Goal: Task Accomplishment & Management: Complete application form

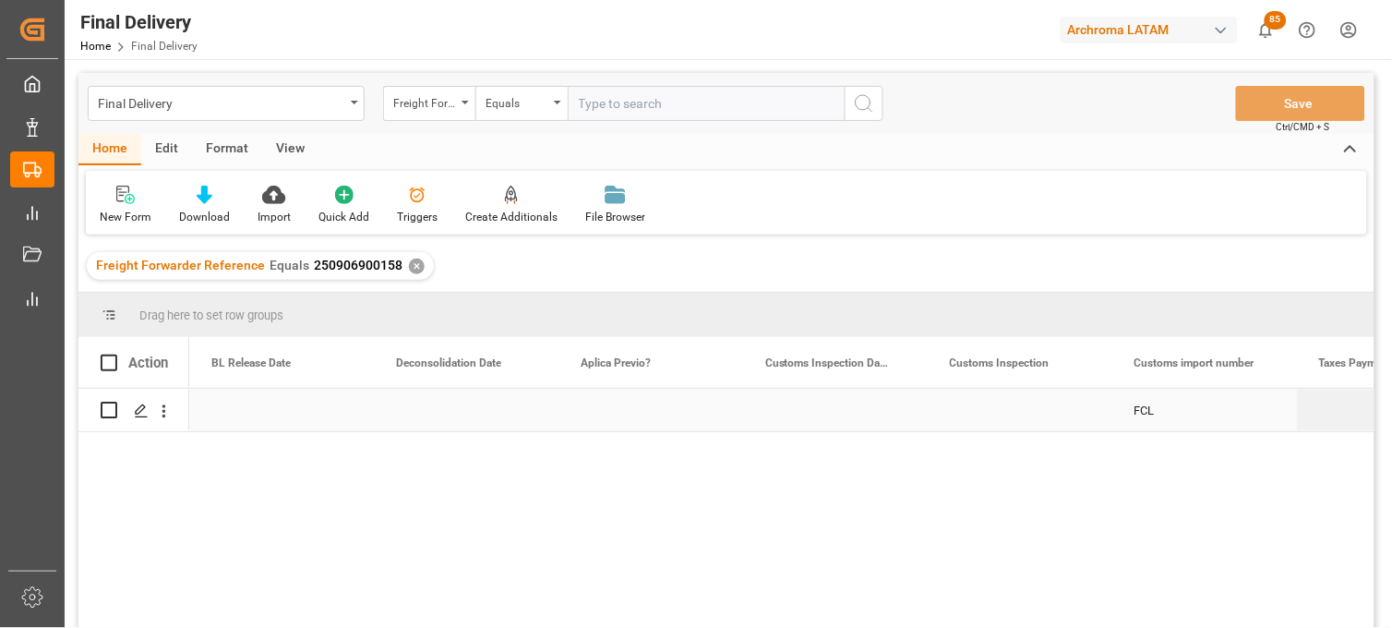
scroll to position [0, 1292]
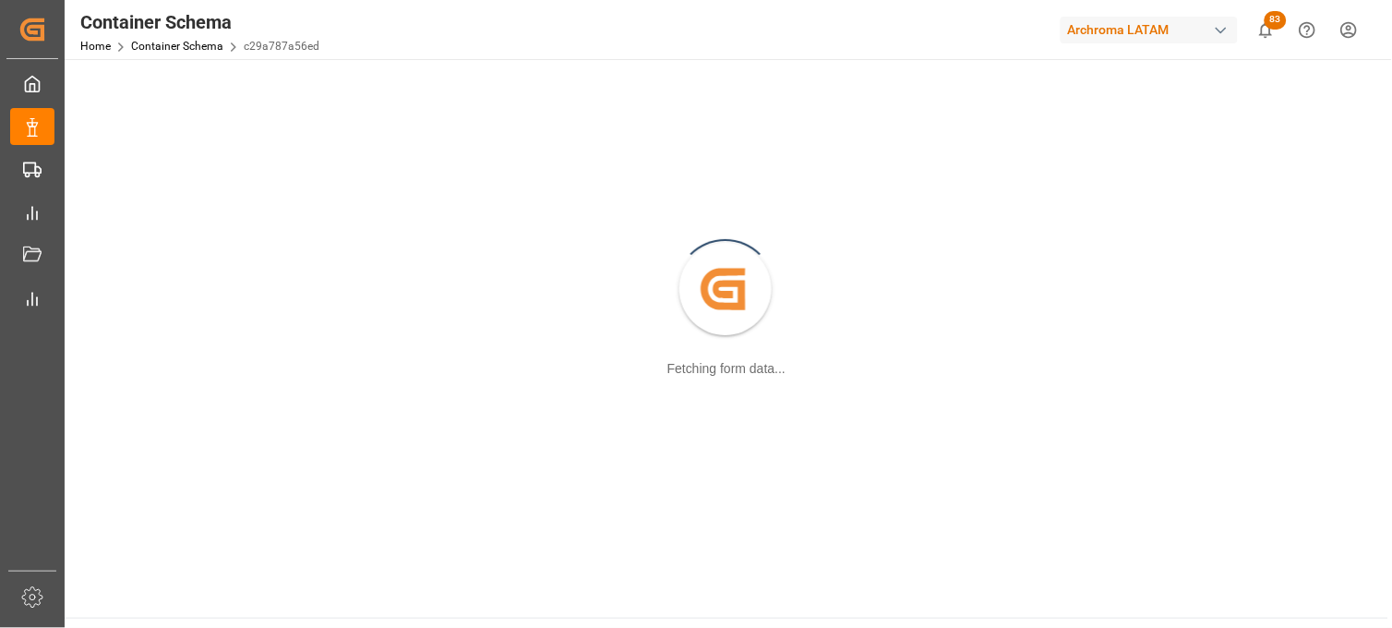
click at [1098, 389] on div "Created by potrace 1.15, written by Peter Selinger 2001-2017 Fetching form data…" at bounding box center [726, 289] width 1301 height 439
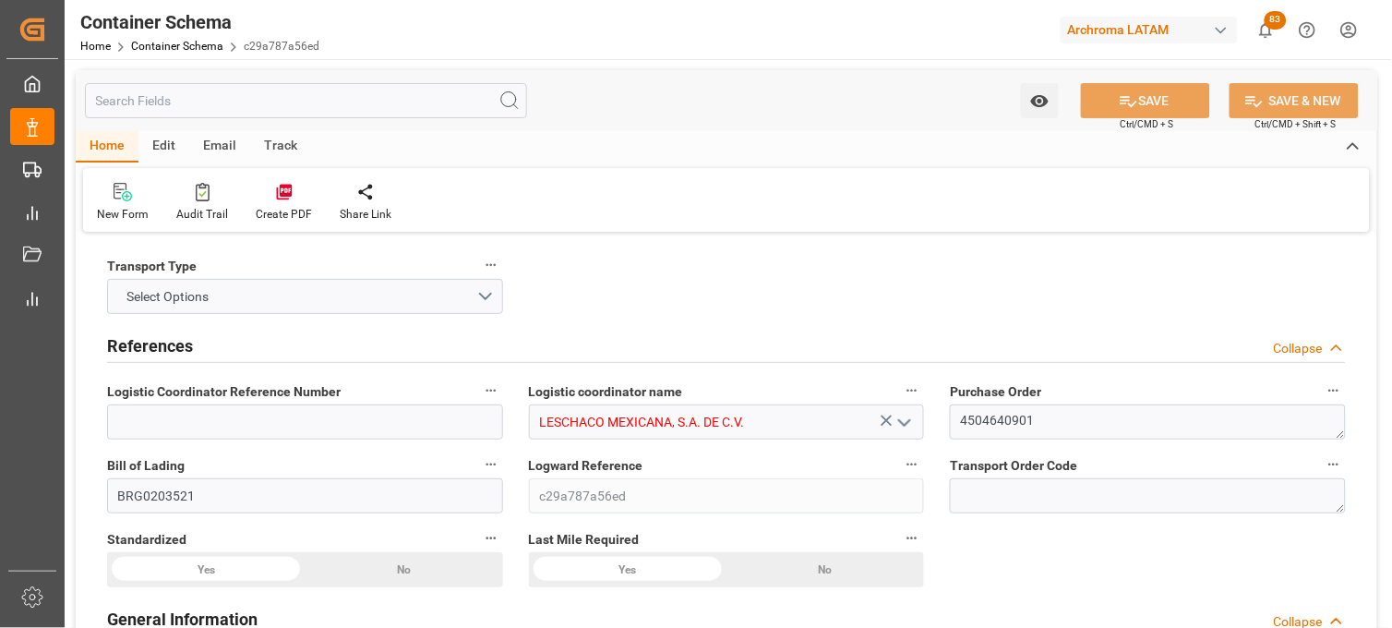
type input "0"
type input "7"
type input "1"
type input "4"
type input "800"
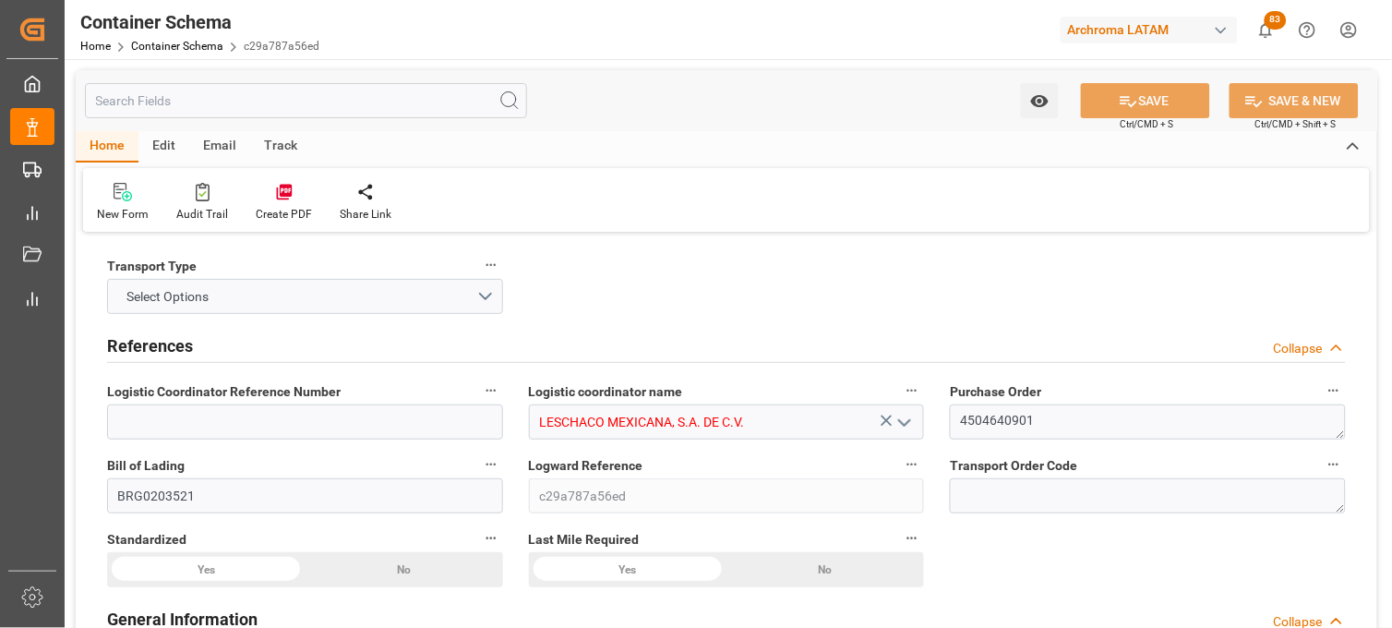
type input "896"
type input "MSC"
type input "Mediterranean Shipping Company"
type input "DEBRV"
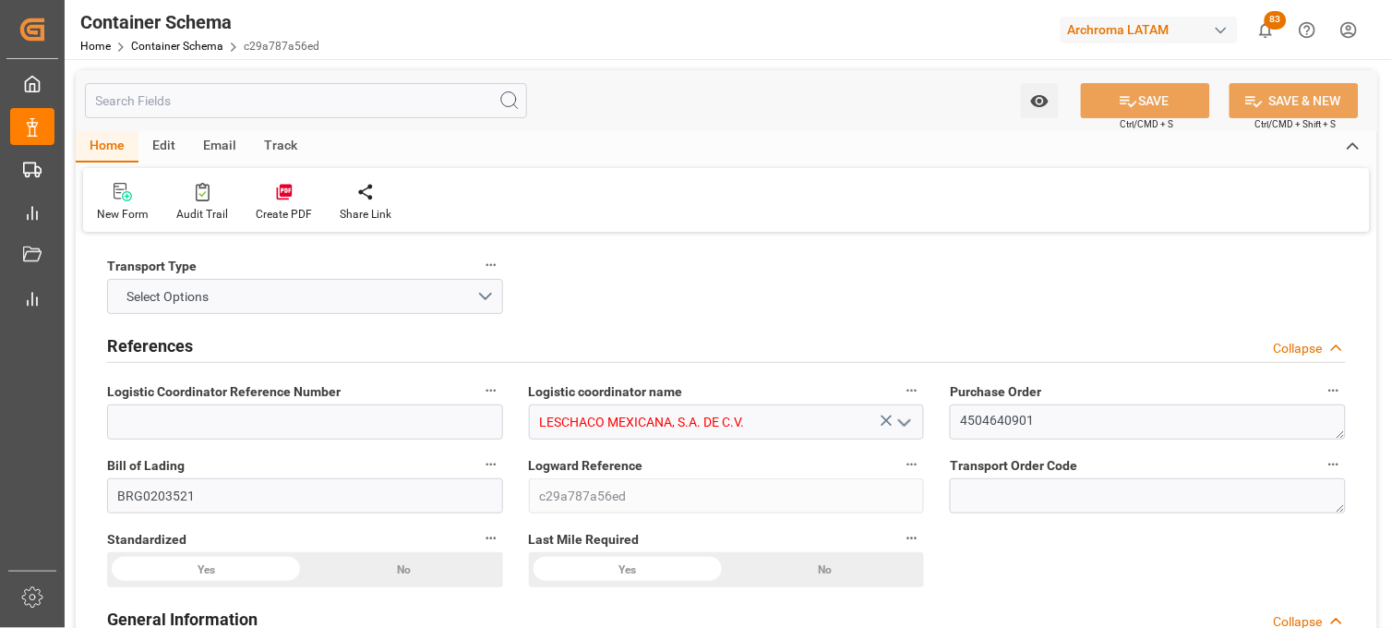
type input "MXVER"
type input "9231822"
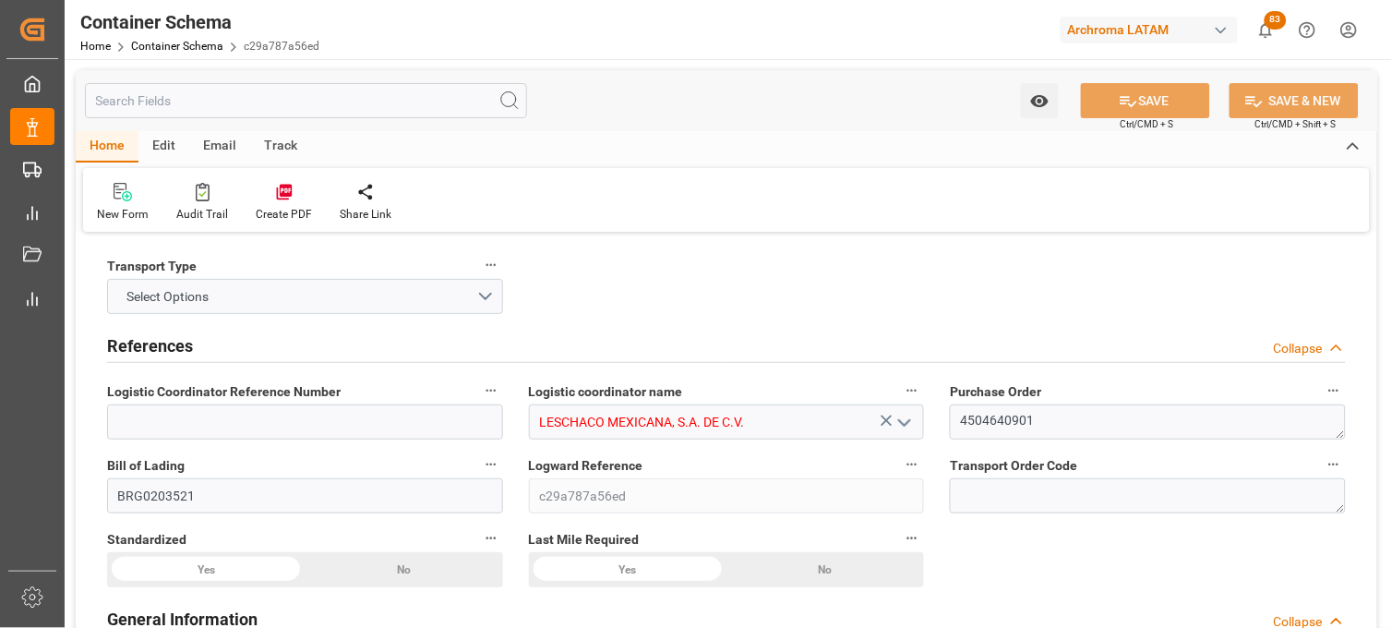
type input "9231822"
type input "[DATE] 11:30"
type input "[DATE]"
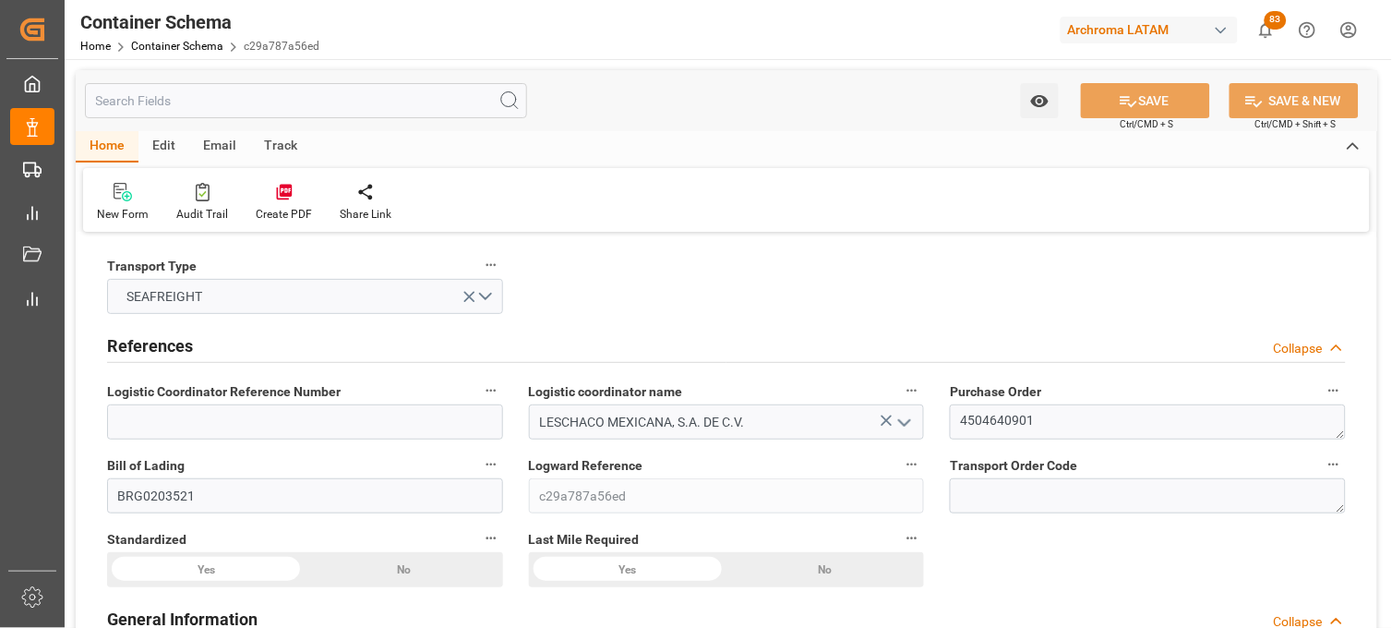
type input "[DATE] 14:00"
type input "[DATE] 00:00"
type input "[DATE] 11:45"
type input "[DATE] 00:00"
click at [164, 46] on link "Container Schema" at bounding box center [177, 46] width 92 height 13
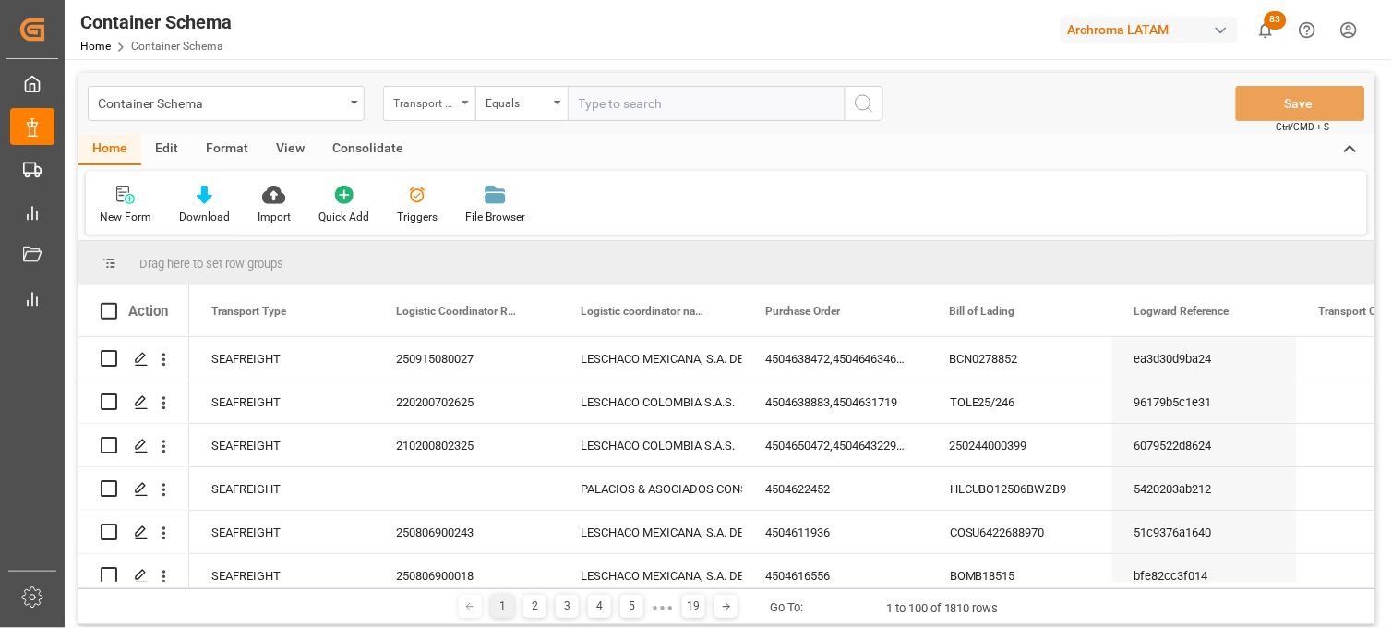
click at [430, 107] on div "Transport Type" at bounding box center [424, 100] width 63 height 21
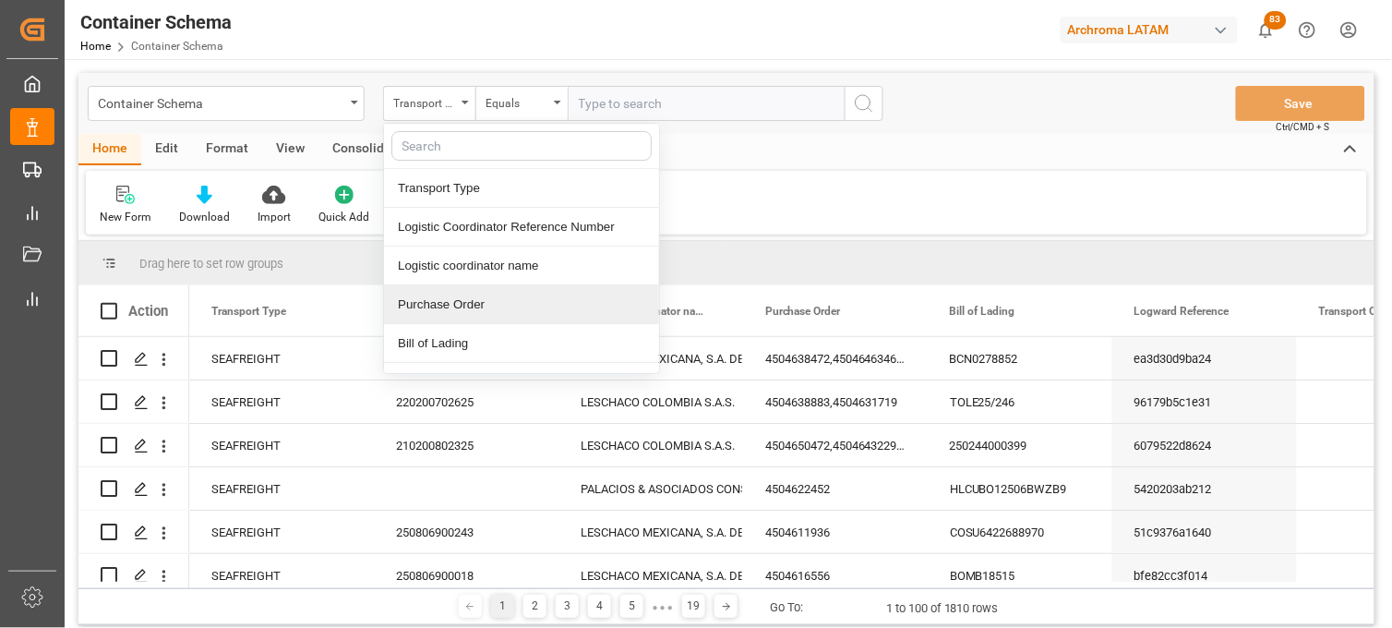
click at [444, 298] on div "Purchase Order" at bounding box center [521, 304] width 275 height 39
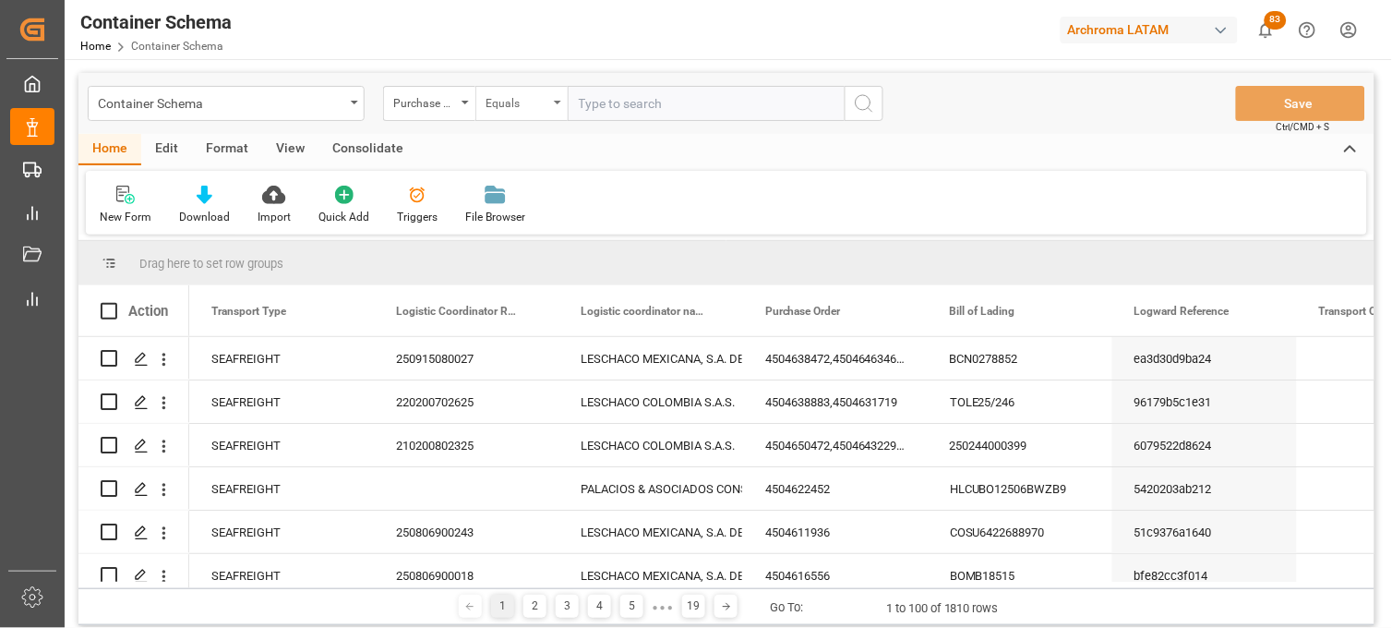
click at [533, 112] on div "Equals" at bounding box center [521, 103] width 92 height 35
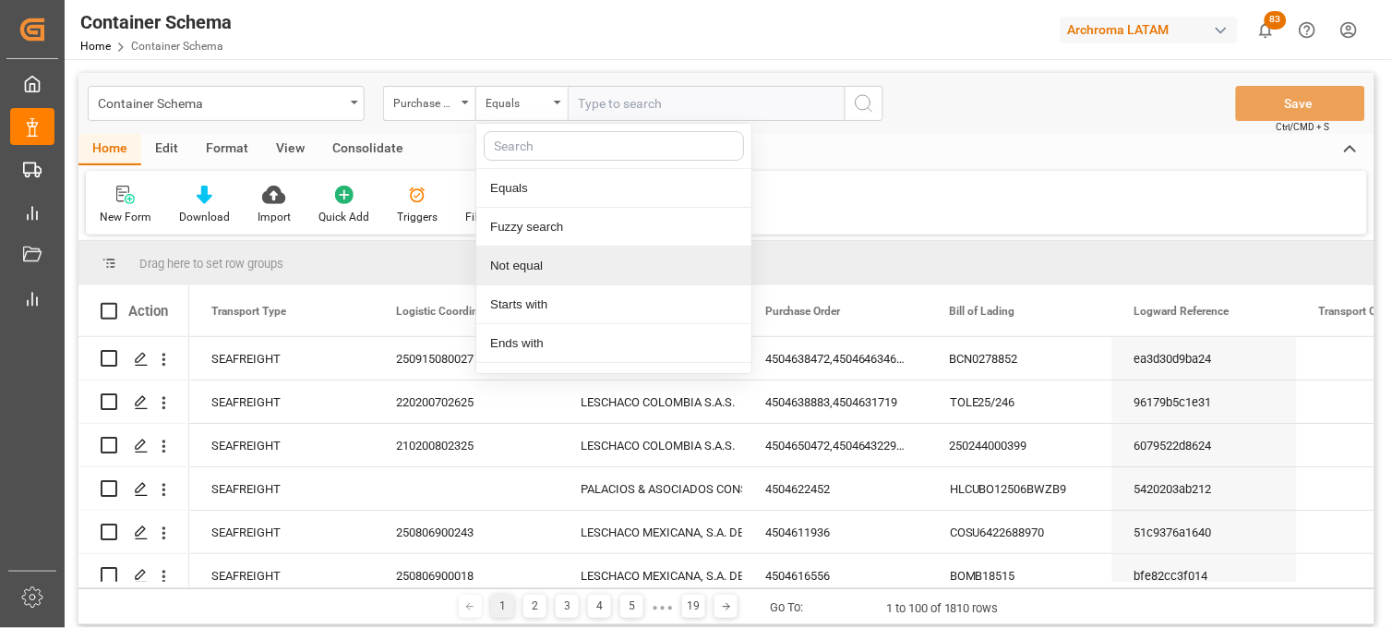
scroll to position [106, 0]
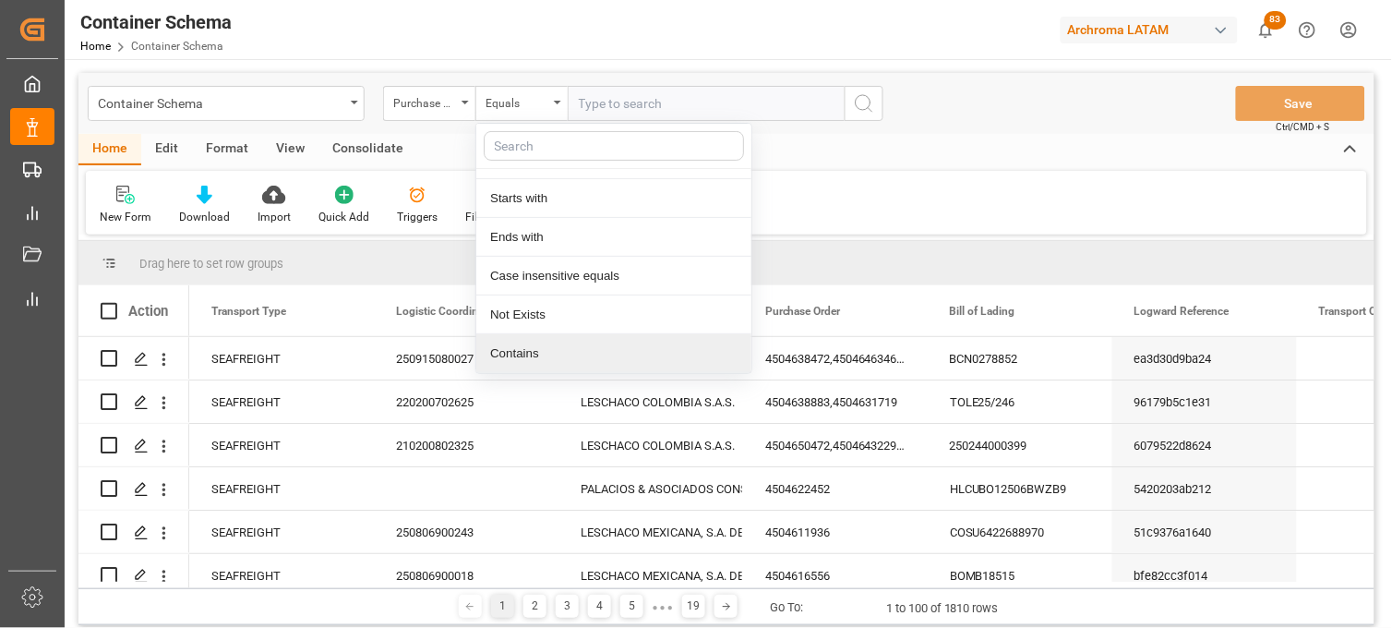
click at [554, 353] on div "Contains" at bounding box center [613, 353] width 275 height 39
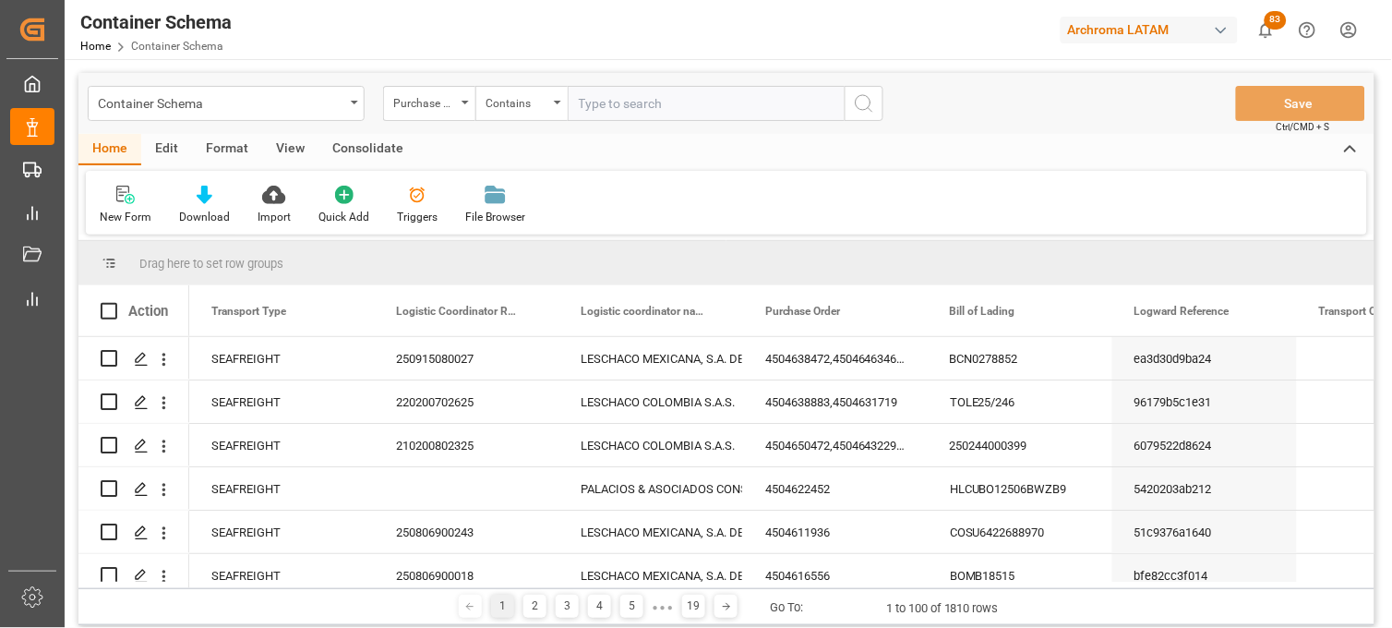
paste input "4504642534,4504642535"
type input "4504642534,4504642535"
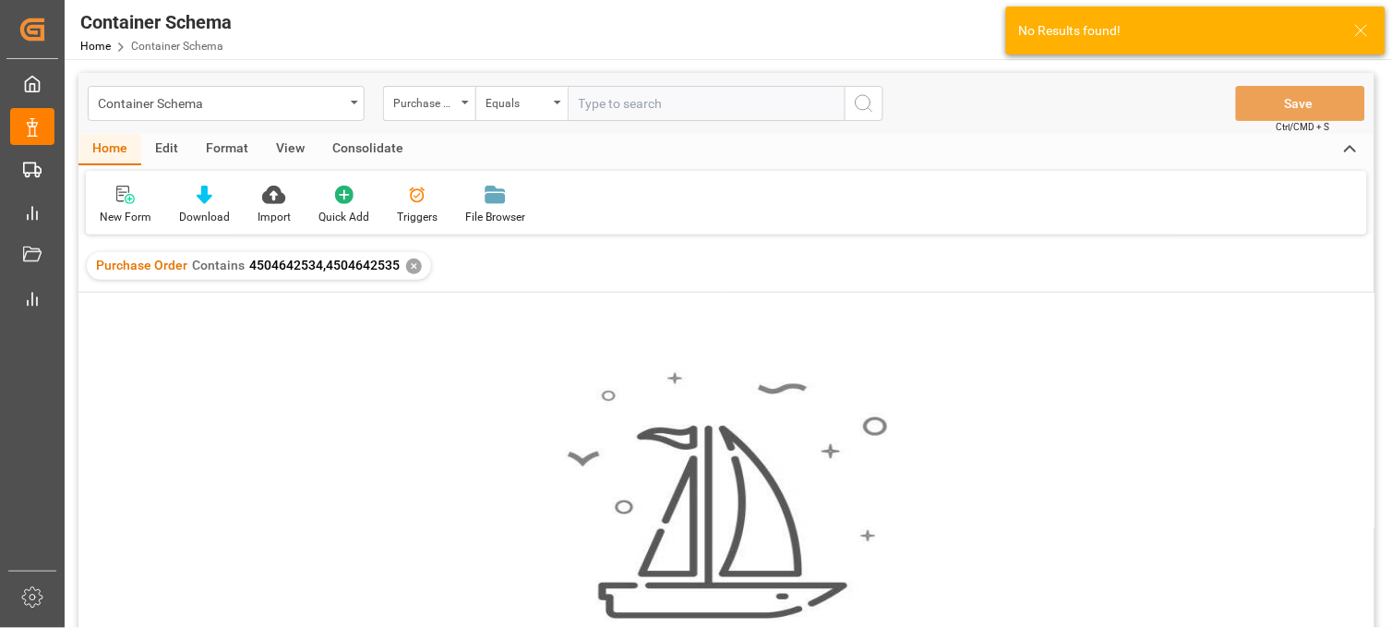
click at [398, 253] on div "Purchase Order Contains 4504642534,4504642535 ✕" at bounding box center [259, 266] width 344 height 28
click at [408, 261] on div "✕" at bounding box center [414, 266] width 16 height 16
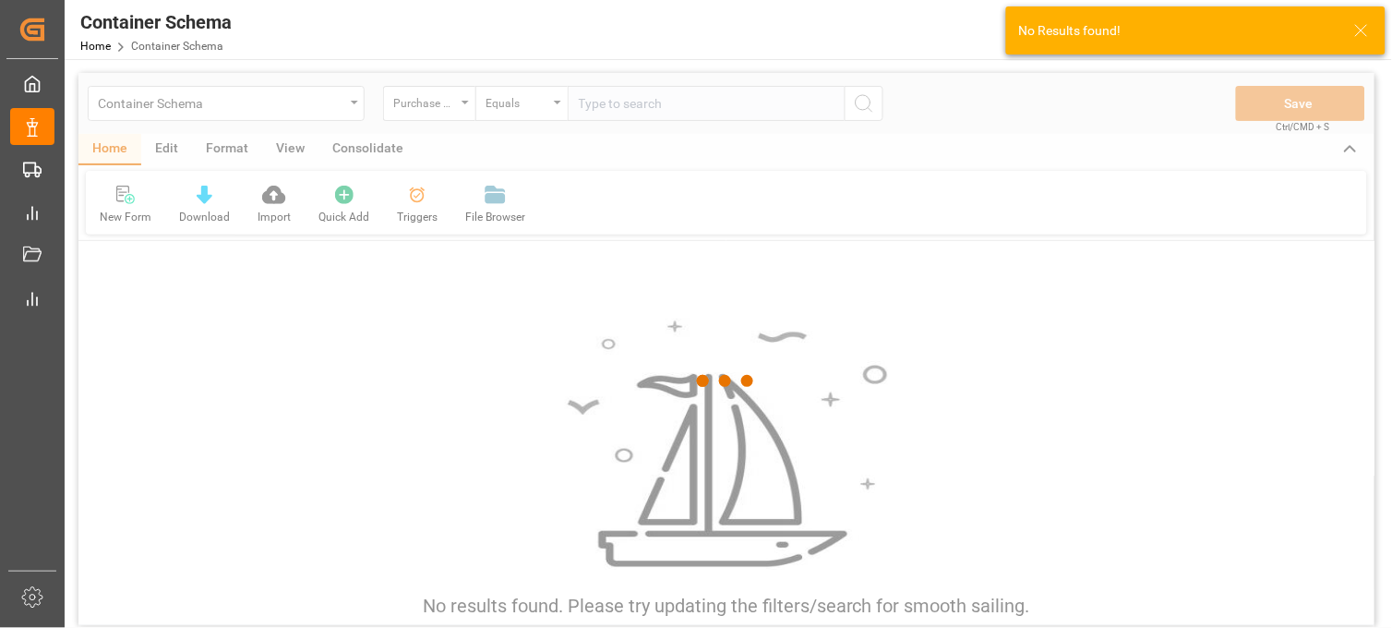
click at [583, 106] on div at bounding box center [726, 381] width 1296 height 617
click at [596, 106] on div at bounding box center [726, 381] width 1296 height 617
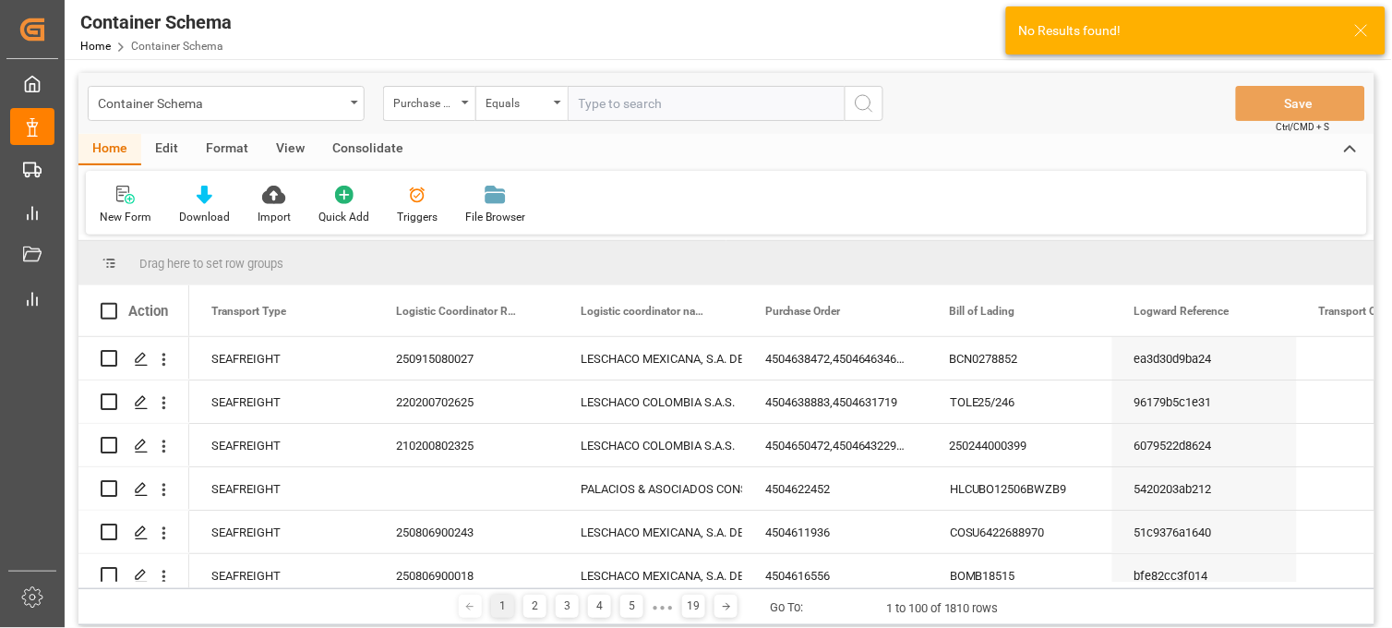
click at [596, 106] on input "text" at bounding box center [706, 103] width 277 height 35
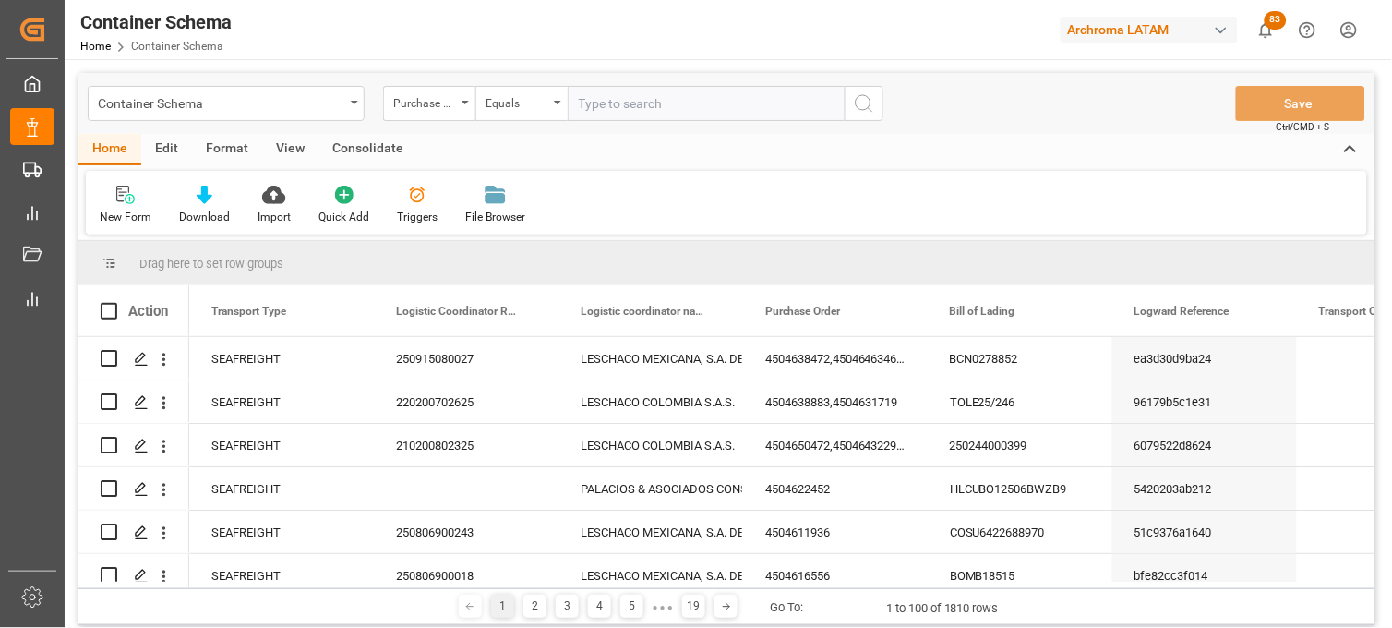
paste input "4504642534,4504642535"
type input "4504642534,4504642535"
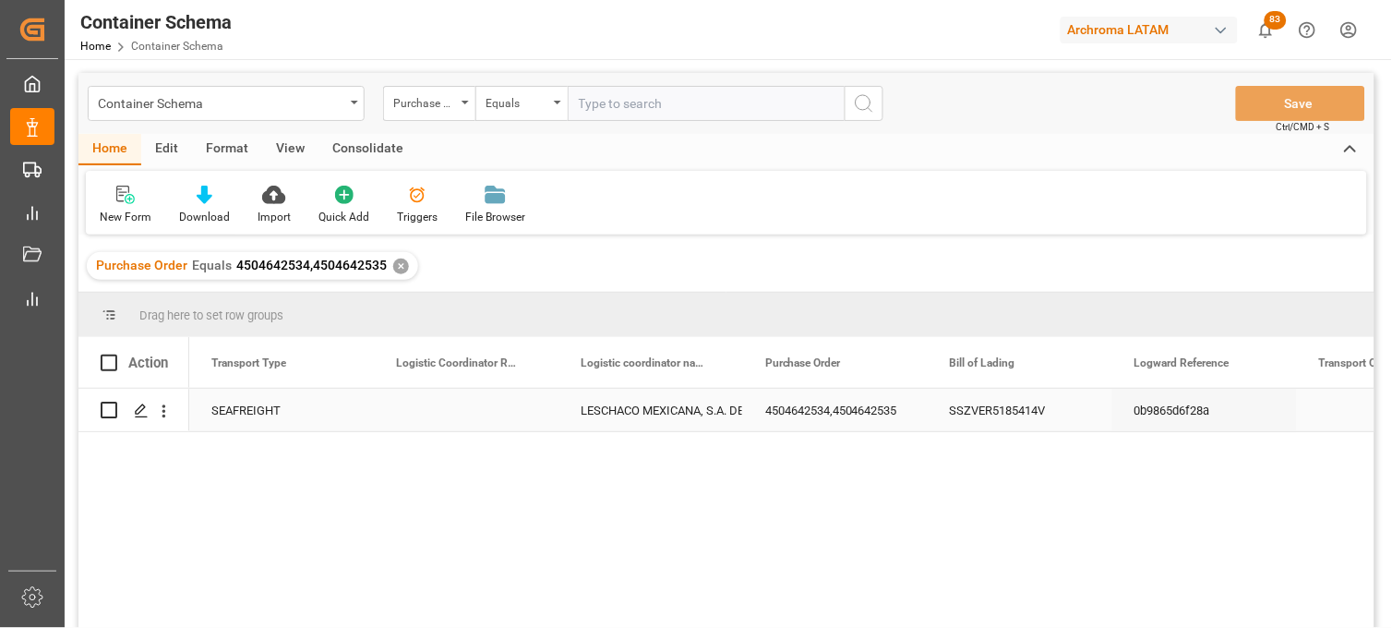
click at [432, 411] on div "Press SPACE to select this row." at bounding box center [466, 410] width 185 height 42
click at [434, 411] on input "Press SPACE to select this row." at bounding box center [466, 420] width 155 height 35
paste input "250915080056"
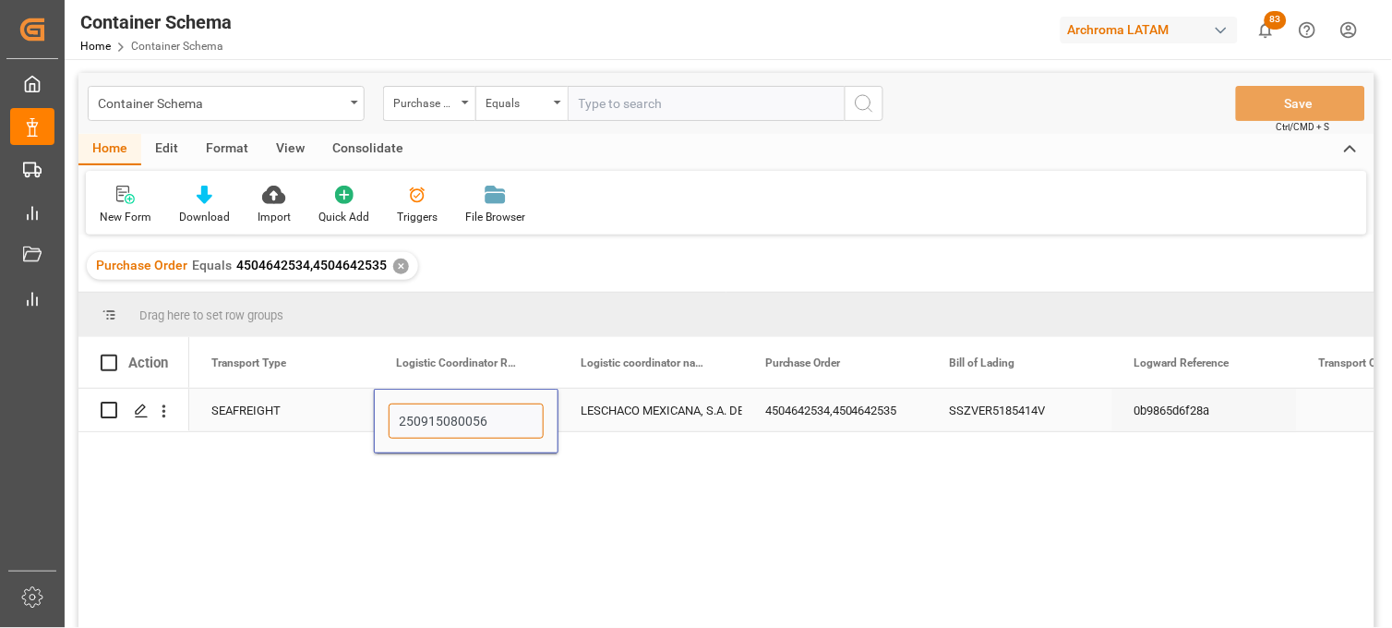
type input "250915080056"
click at [598, 420] on div "LESCHACO MEXICANA, S.A. DE C.V." at bounding box center [651, 410] width 140 height 42
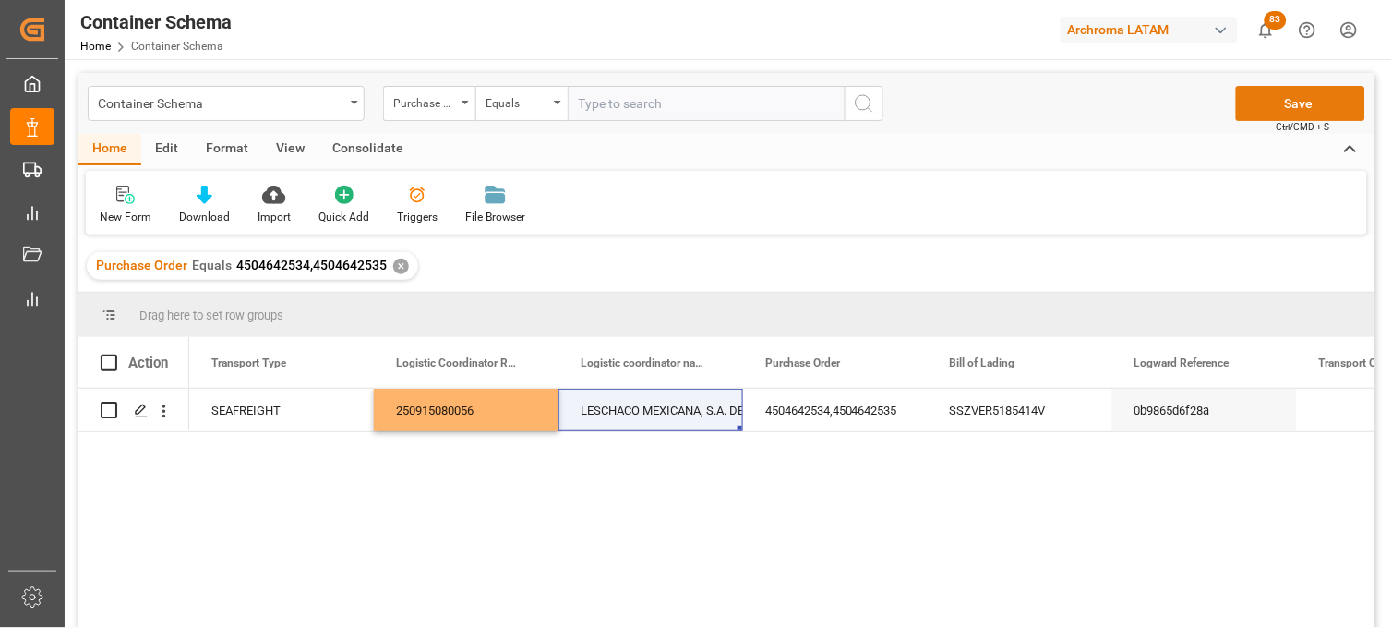
click at [1257, 92] on button "Save" at bounding box center [1300, 103] width 129 height 35
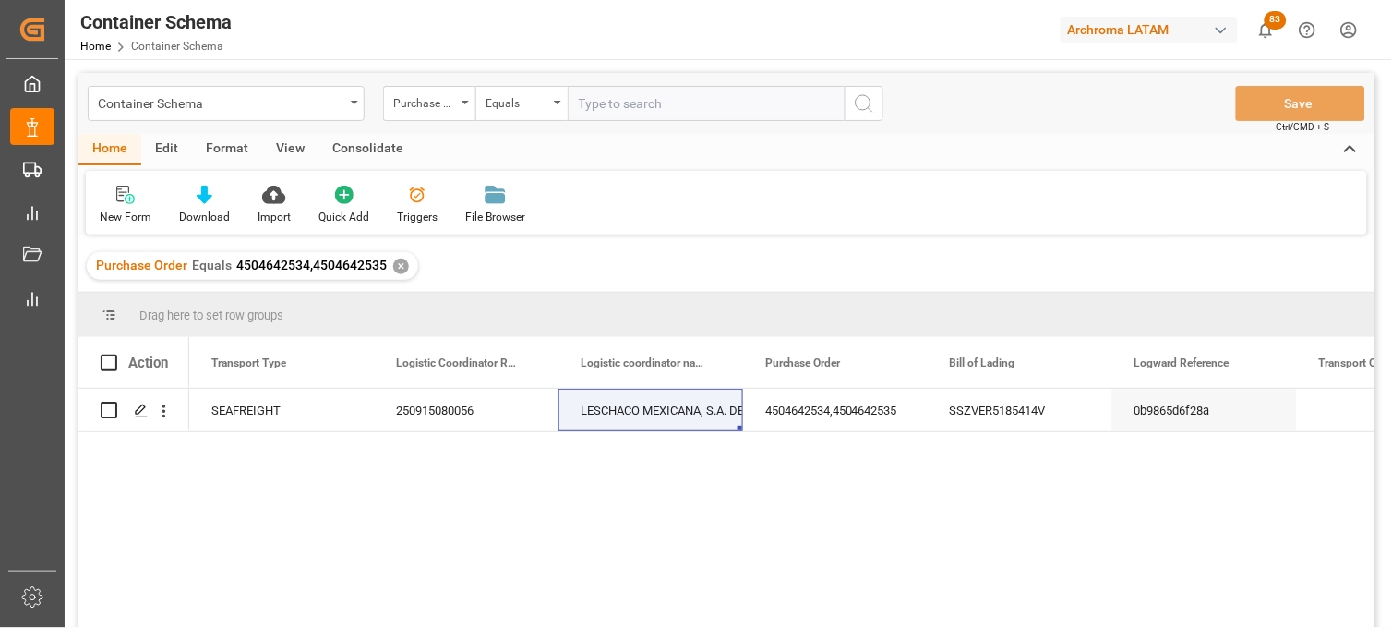
click at [911, 533] on div "SEAFREIGHT 250915080056 LESCHACO MEXICANA, S.A. DE C.V. 4504642534,4504642535 S…" at bounding box center [781, 514] width 1185 height 251
